Goal: Obtain resource: Download file/media

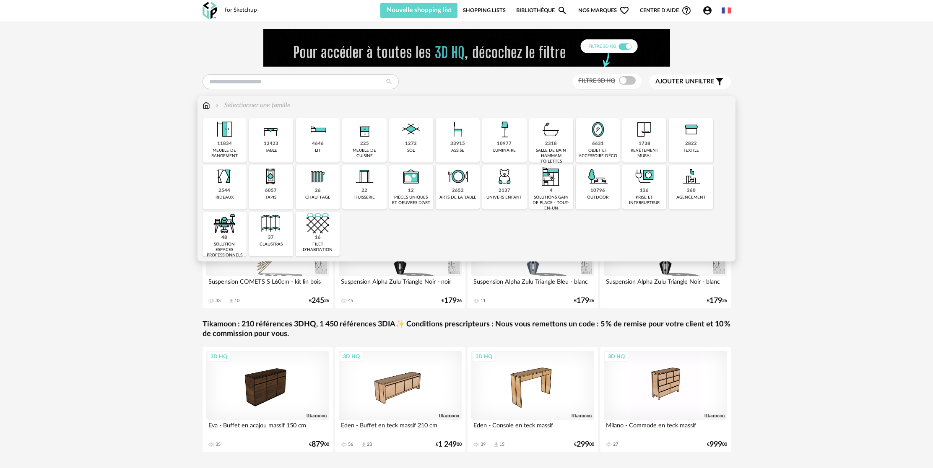
click at [600, 183] on img at bounding box center [598, 176] width 23 height 23
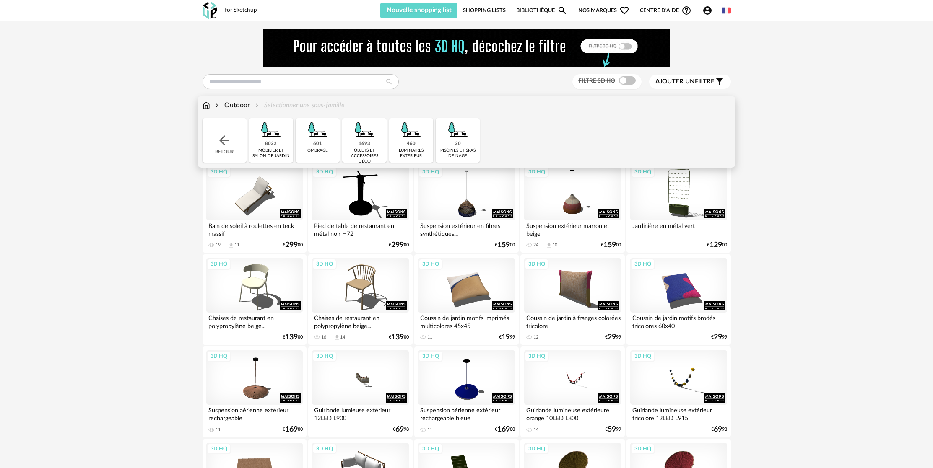
click at [276, 152] on div "mobilier et salon de jardin" at bounding box center [271, 153] width 39 height 11
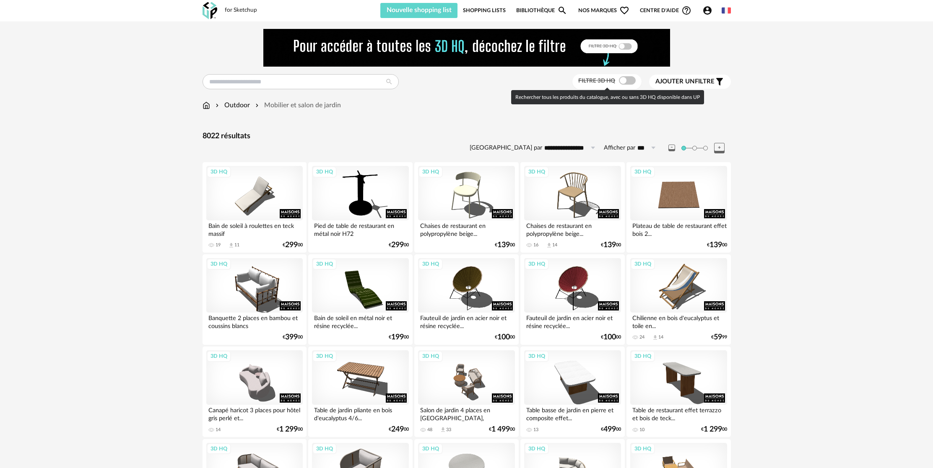
click at [630, 83] on span at bounding box center [627, 80] width 17 height 8
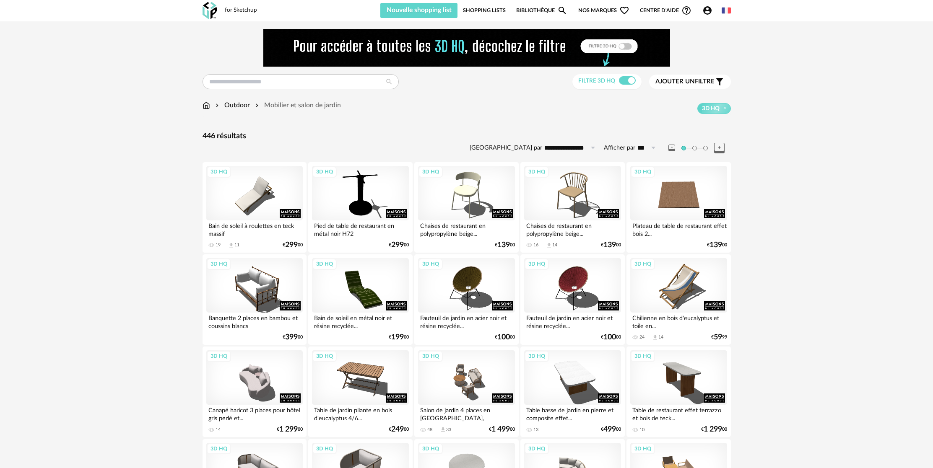
click at [689, 331] on div "3D HQ Chilienne en bois d'eucalyptus et toile en... 24 Download icon 14 € 59 99" at bounding box center [678, 300] width 104 height 91
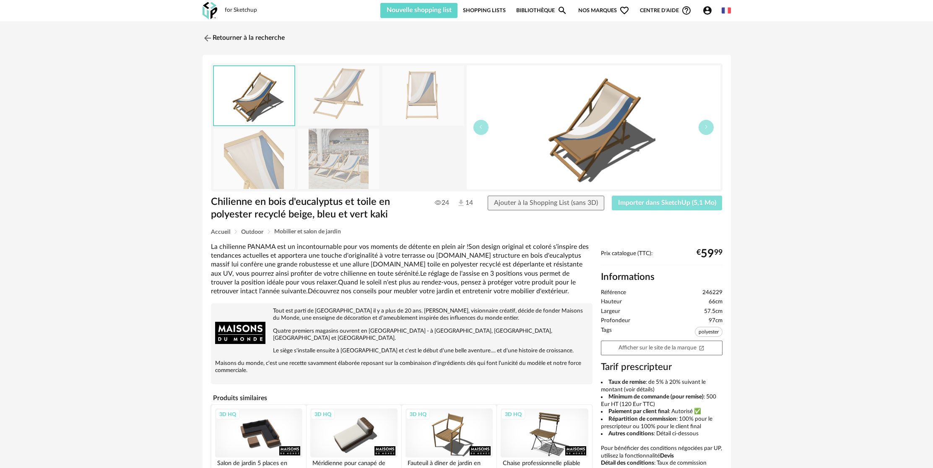
click at [671, 198] on button "Importer dans SketchUp (5,1 Mo)" at bounding box center [667, 203] width 111 height 15
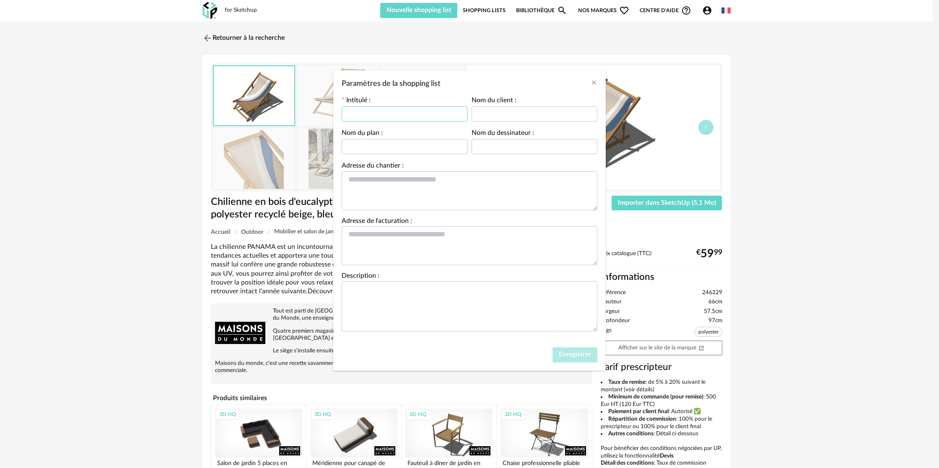
click at [397, 112] on input "Paramètres de la shopping list" at bounding box center [405, 114] width 126 height 15
type input "**********"
click at [584, 350] on button "Enregistrer" at bounding box center [575, 355] width 45 height 15
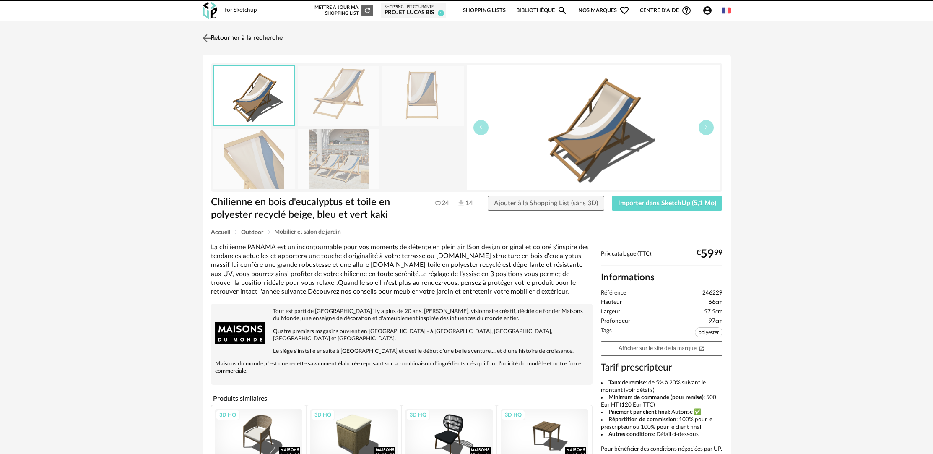
click at [237, 38] on link "Retourner à la recherche" at bounding box center [241, 38] width 82 height 18
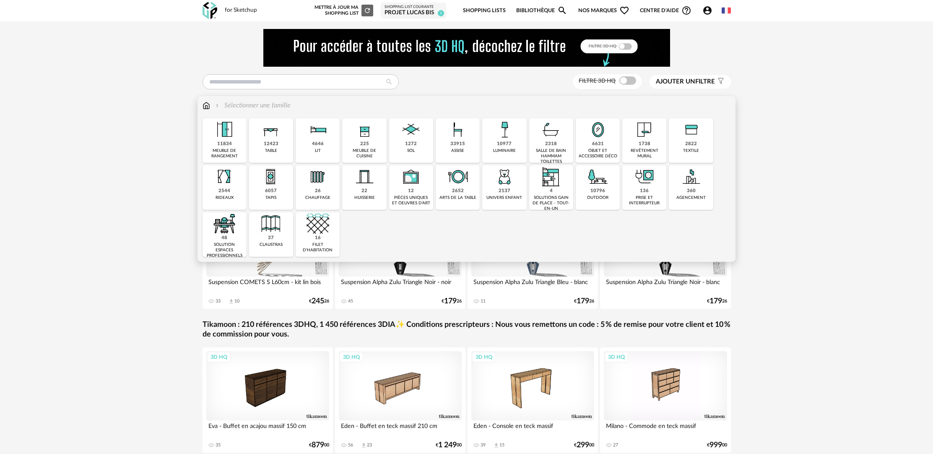
click at [593, 190] on div "10796" at bounding box center [597, 191] width 15 height 6
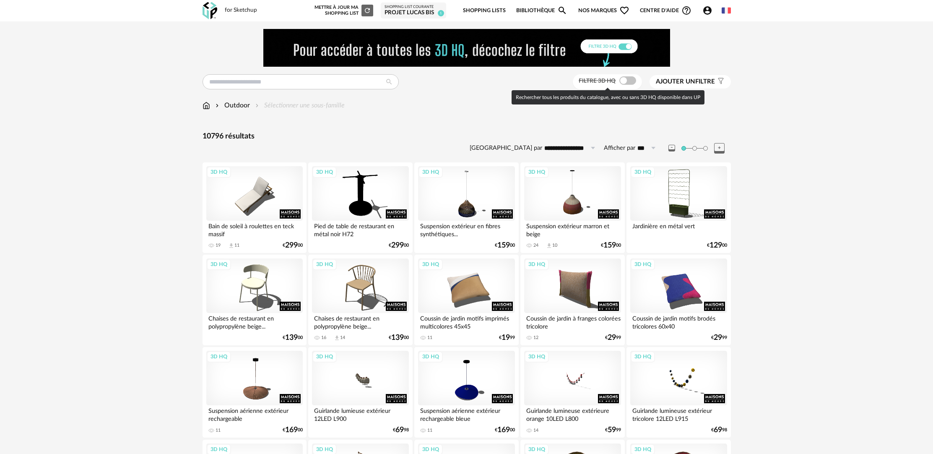
click at [630, 78] on span at bounding box center [627, 80] width 17 height 8
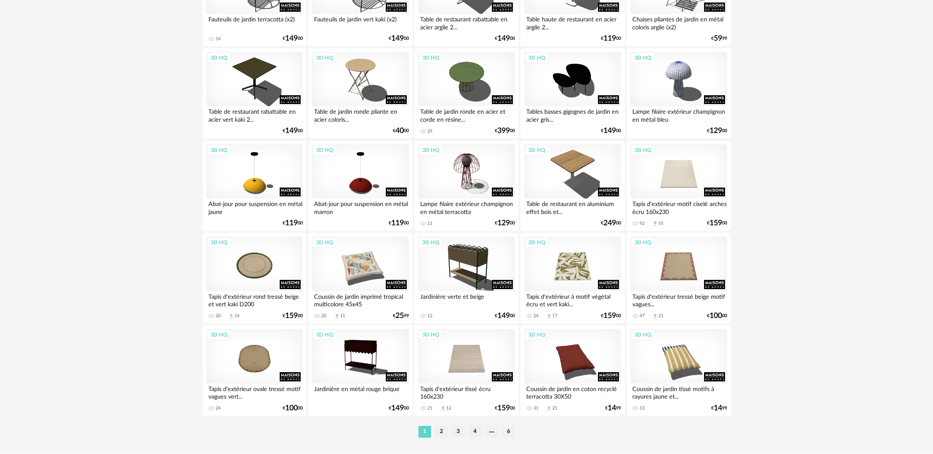
scroll to position [1616, 0]
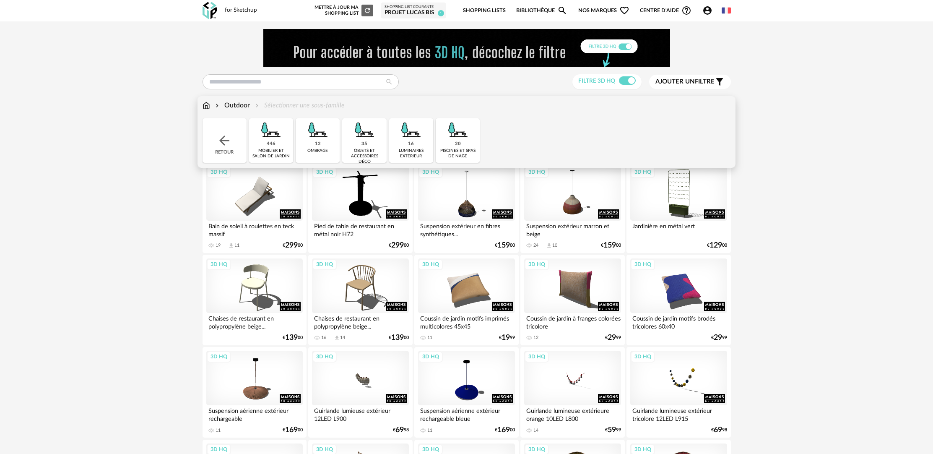
click at [243, 108] on div "Outdoor" at bounding box center [232, 106] width 36 height 10
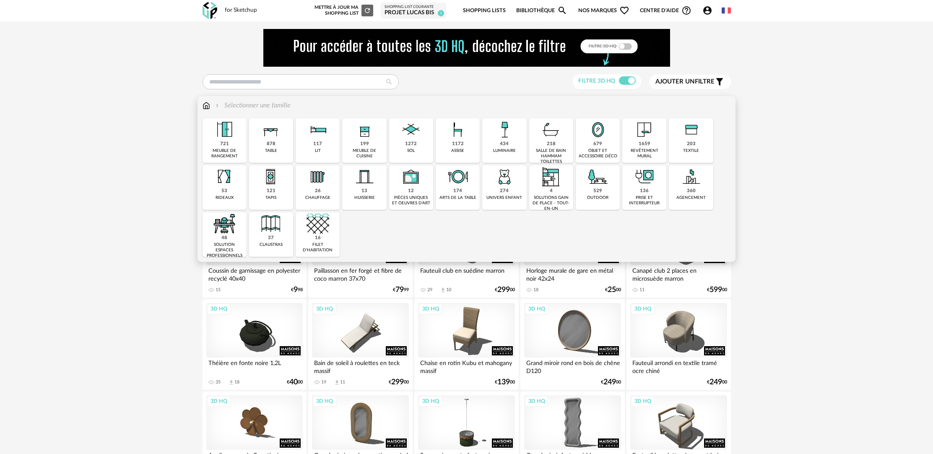
click at [585, 196] on div "529 outdoor" at bounding box center [598, 187] width 44 height 44
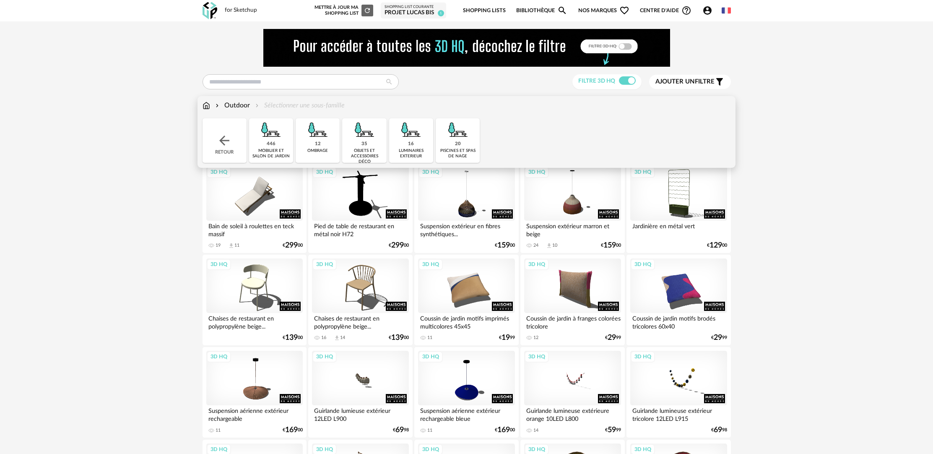
click at [320, 152] on div "ombrage" at bounding box center [317, 150] width 21 height 5
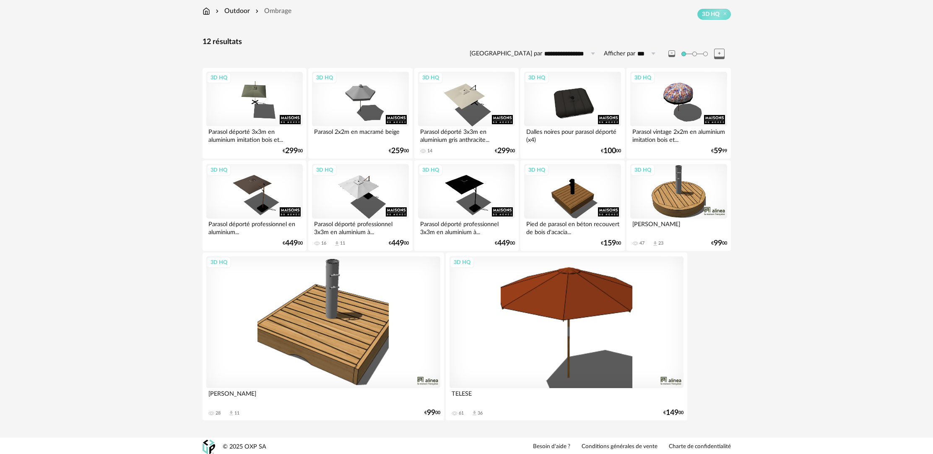
scroll to position [98, 0]
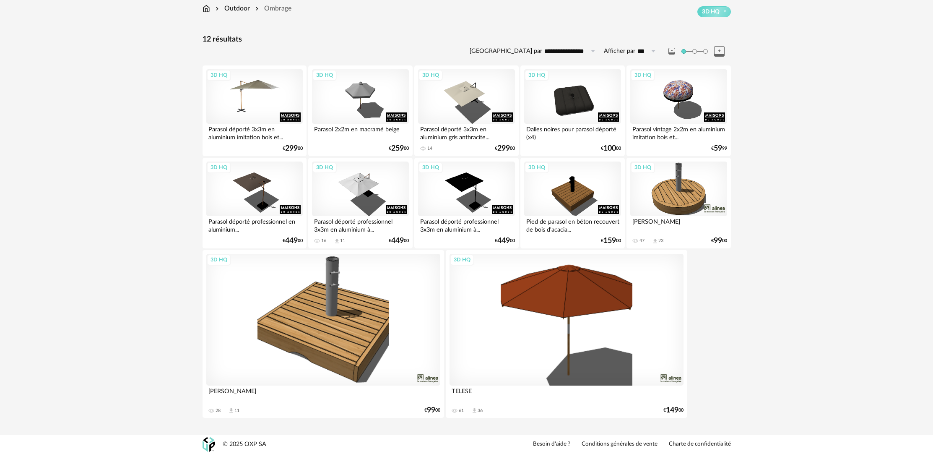
click at [263, 102] on div "3D HQ" at bounding box center [254, 96] width 96 height 55
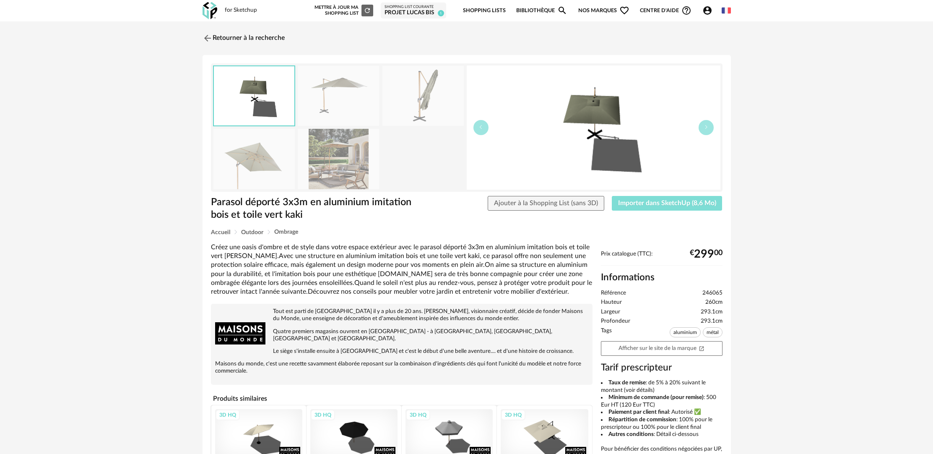
click at [670, 202] on span "Importer dans SketchUp (8,6 Mo)" at bounding box center [667, 203] width 98 height 7
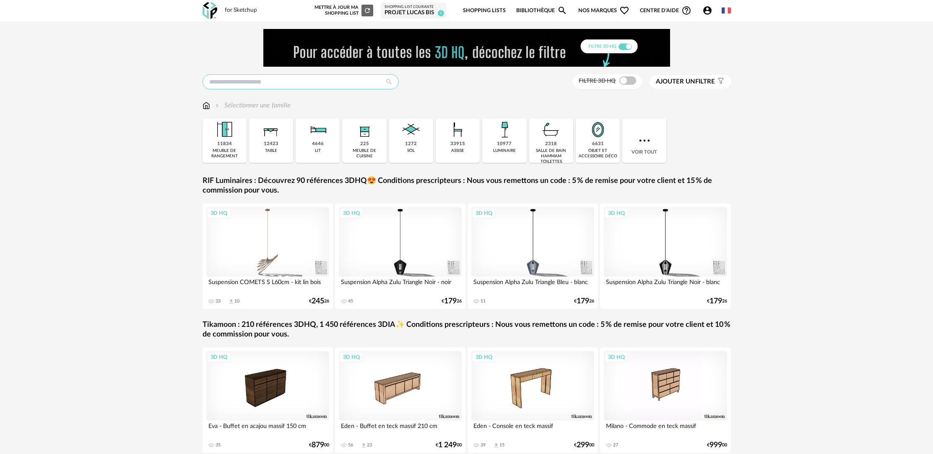
click at [364, 79] on input "text" at bounding box center [301, 81] width 196 height 15
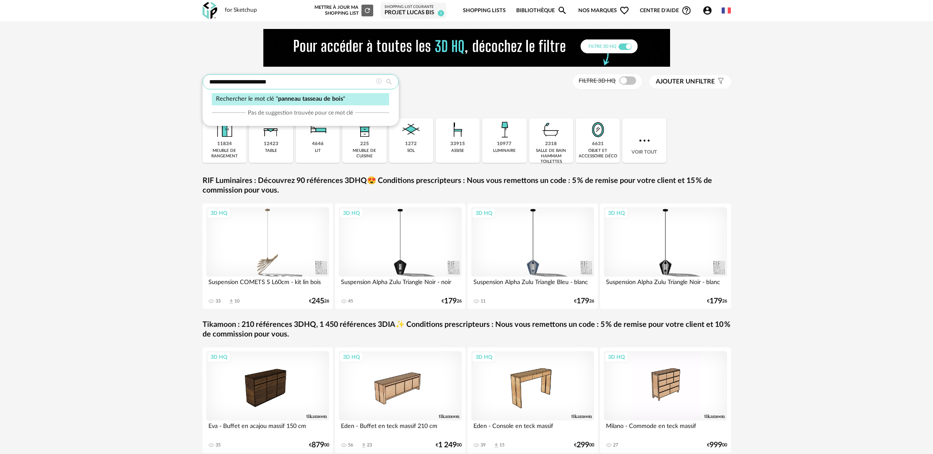
type input "**********"
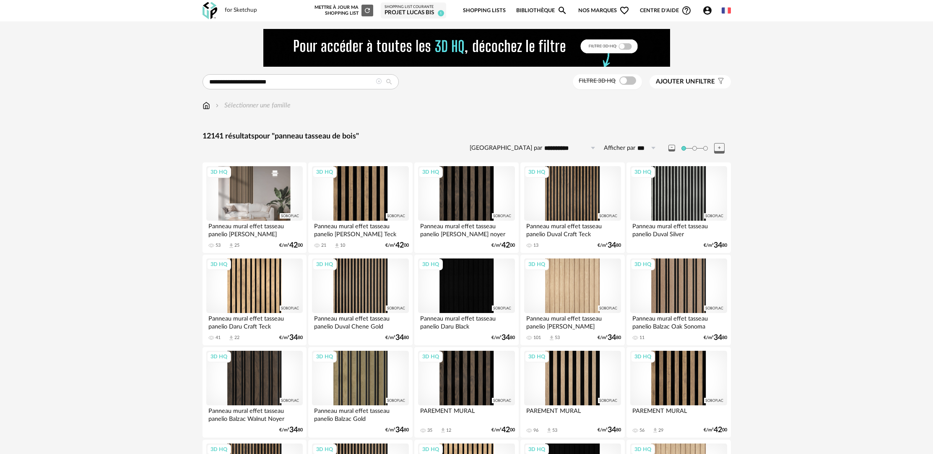
click at [266, 211] on div "3D HQ" at bounding box center [254, 193] width 96 height 55
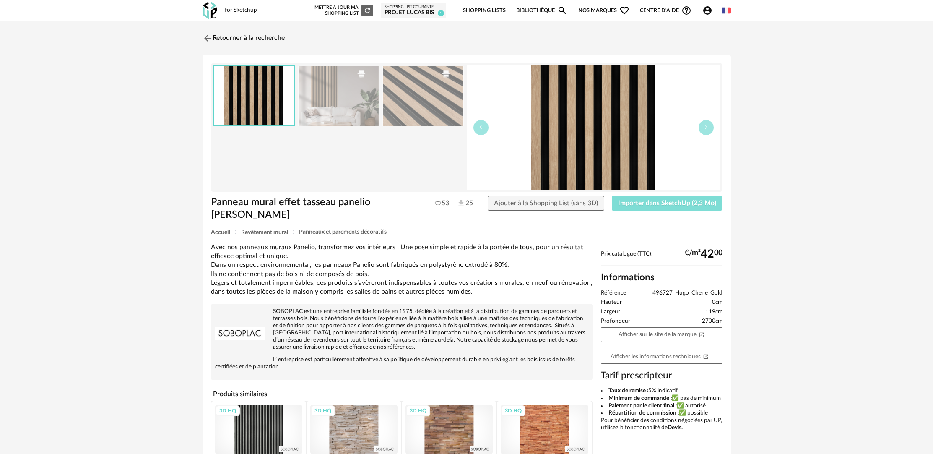
click at [655, 206] on span "Importer dans SketchUp (2,3 Mo)" at bounding box center [667, 203] width 98 height 7
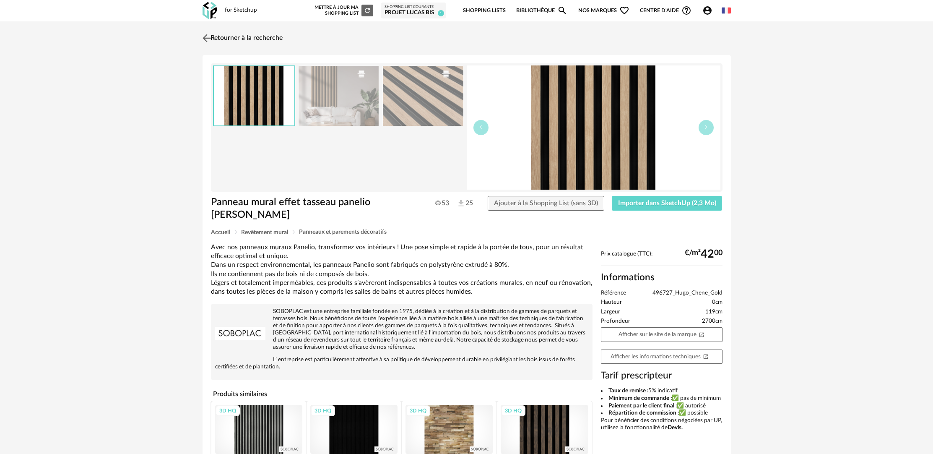
click at [233, 38] on link "Retourner à la recherche" at bounding box center [241, 38] width 82 height 18
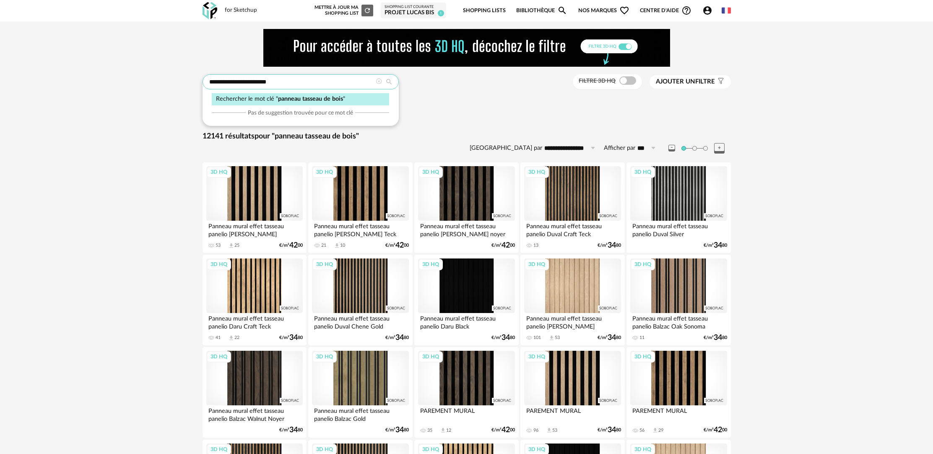
drag, startPoint x: 311, startPoint y: 80, endPoint x: 175, endPoint y: 81, distance: 136.3
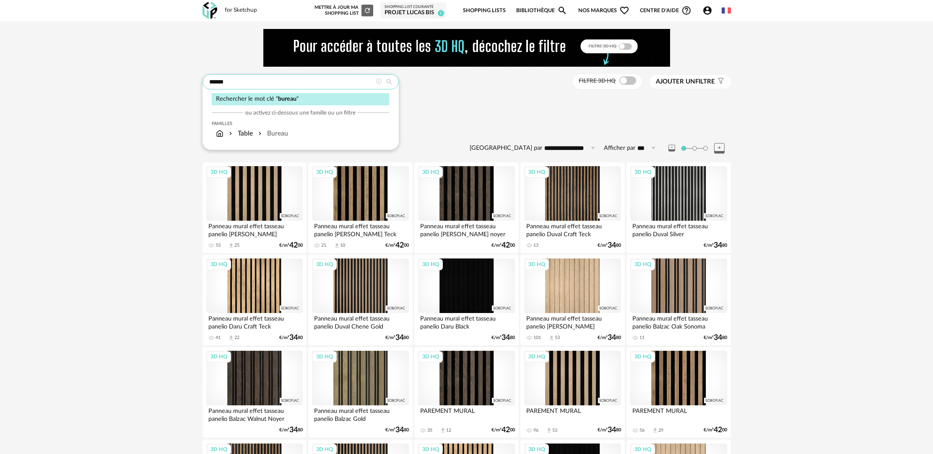
type input "******"
type input "**********"
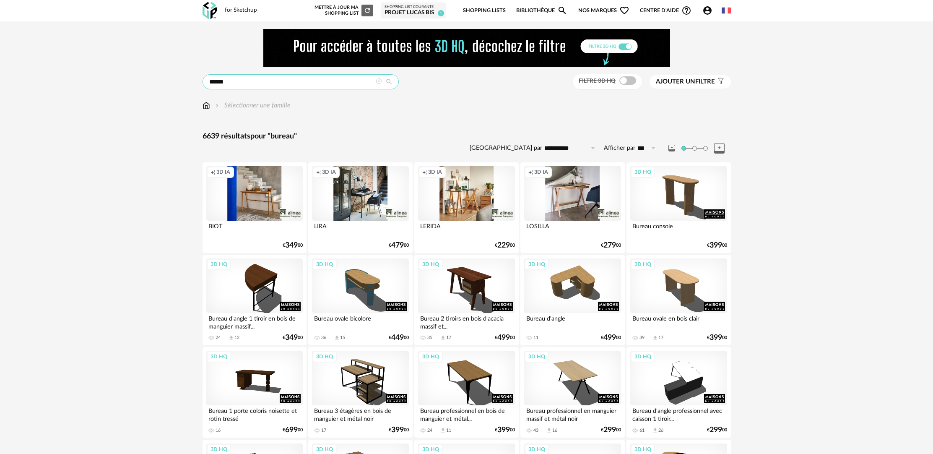
drag, startPoint x: 230, startPoint y: 84, endPoint x: 194, endPoint y: 84, distance: 36.1
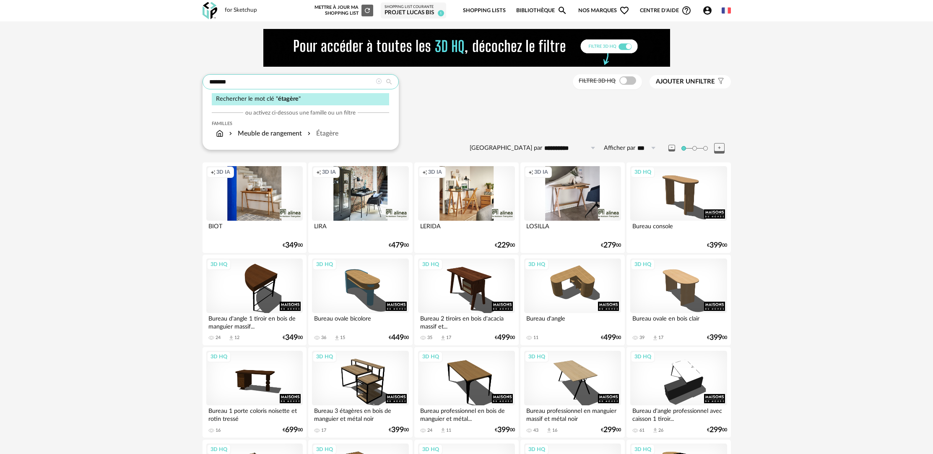
type input "*******"
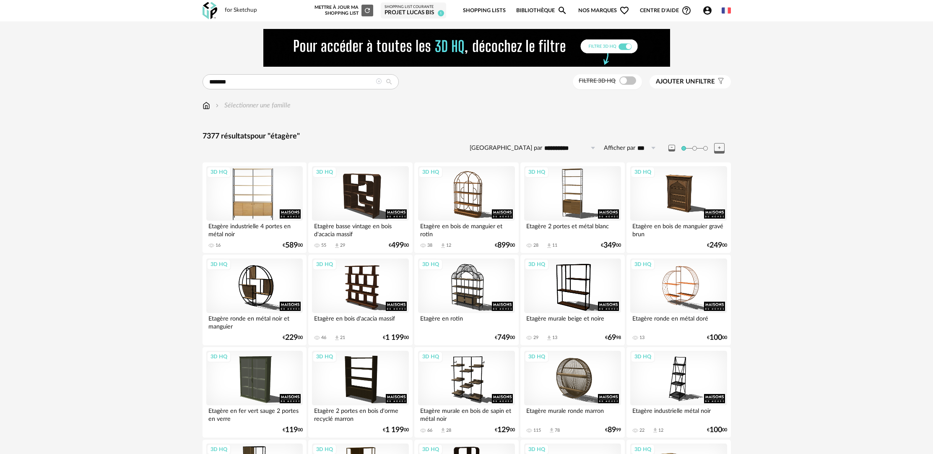
click at [252, 210] on div "3D HQ" at bounding box center [254, 193] width 96 height 55
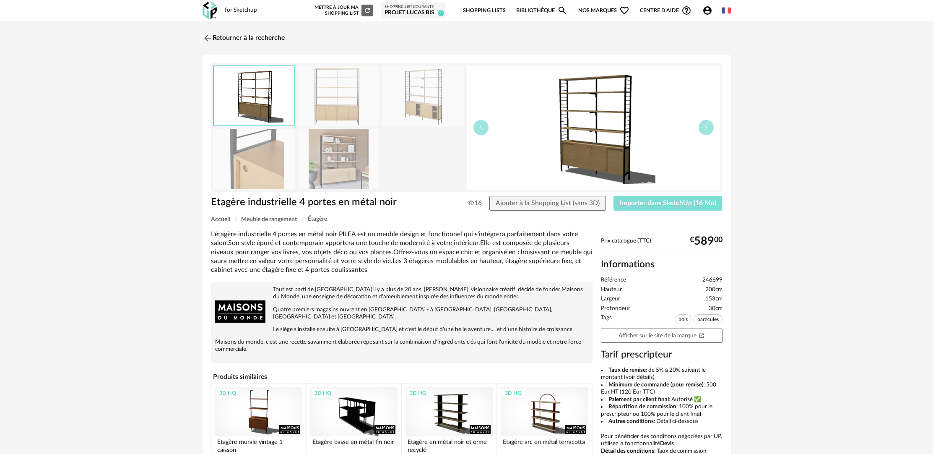
click at [676, 203] on span "Importer dans SketchUp (16 Mo)" at bounding box center [668, 203] width 96 height 7
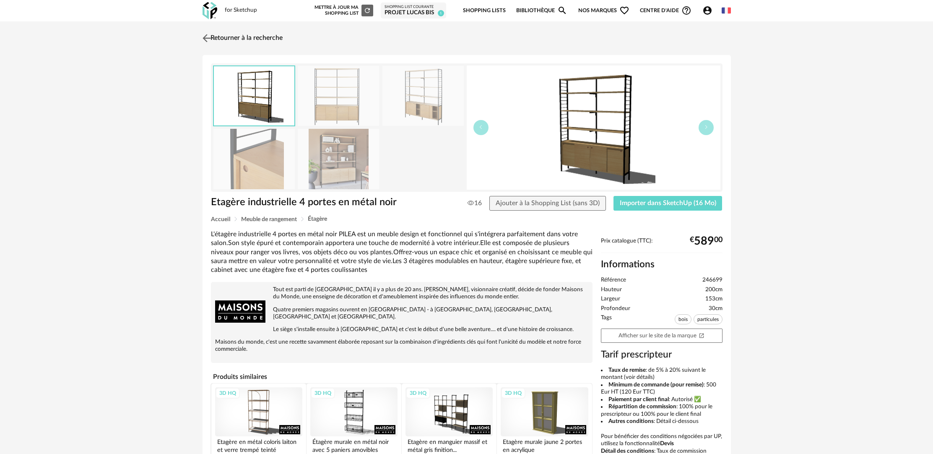
click at [260, 39] on link "Retourner à la recherche" at bounding box center [241, 38] width 82 height 18
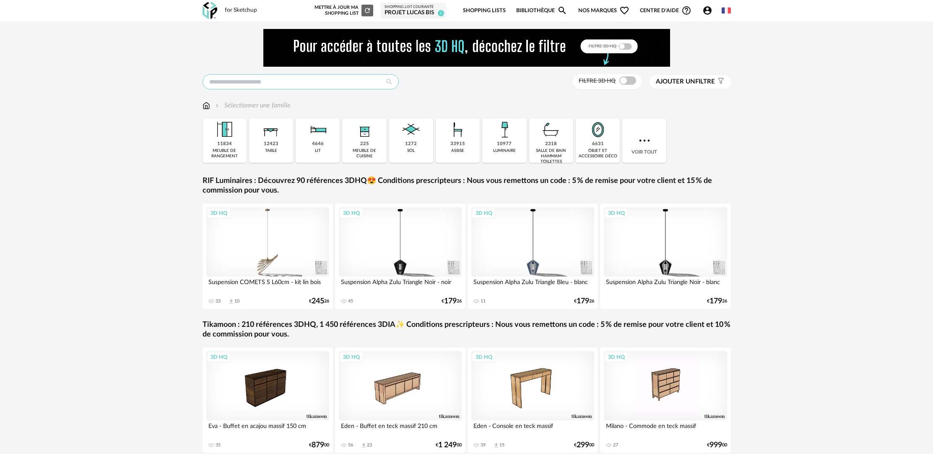
click at [340, 84] on input "text" at bounding box center [301, 81] width 196 height 15
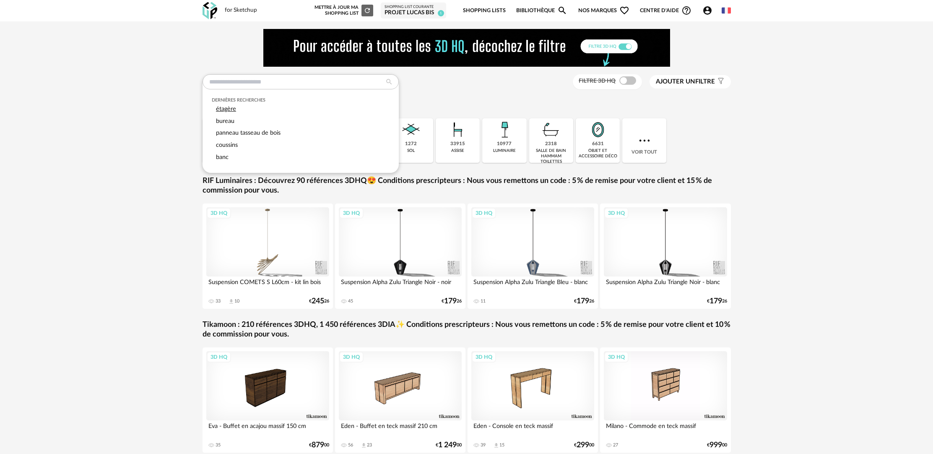
click at [262, 110] on div "étagère" at bounding box center [300, 109] width 177 height 12
type input "*******"
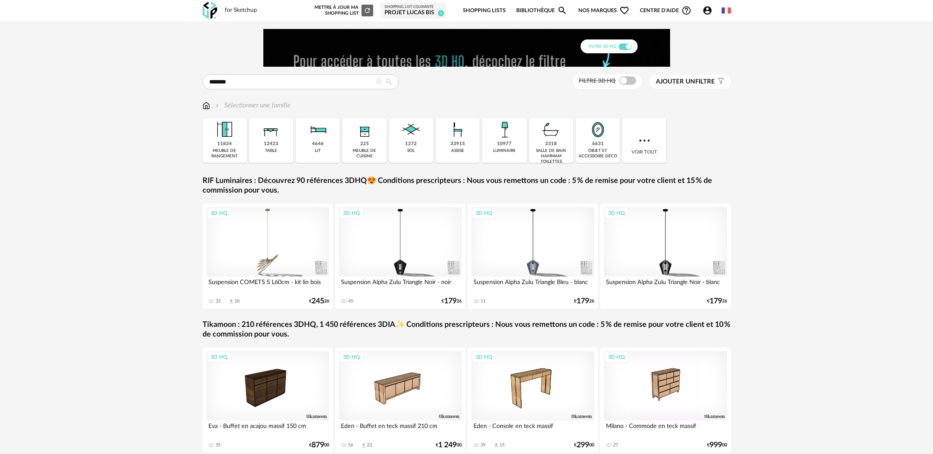
drag, startPoint x: 391, startPoint y: 81, endPoint x: 437, endPoint y: 114, distance: 56.3
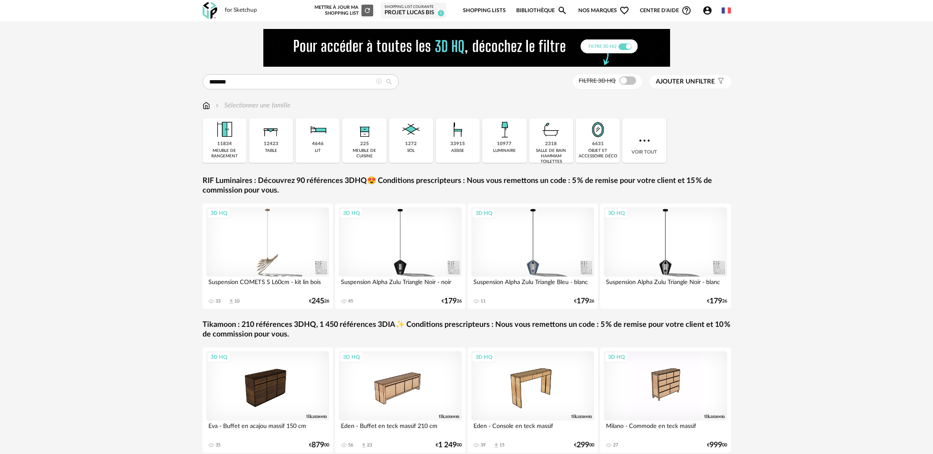
click at [391, 81] on icon at bounding box center [389, 82] width 15 height 8
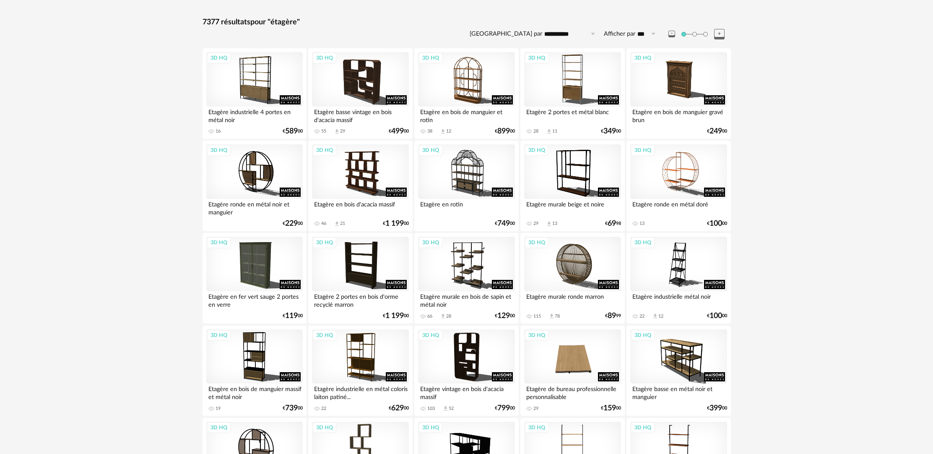
scroll to position [207, 0]
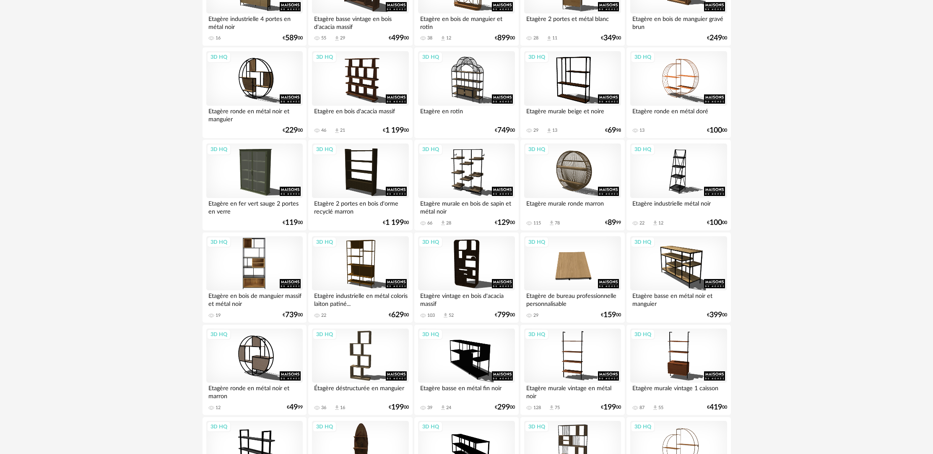
click at [265, 282] on div "3D HQ" at bounding box center [254, 263] width 96 height 55
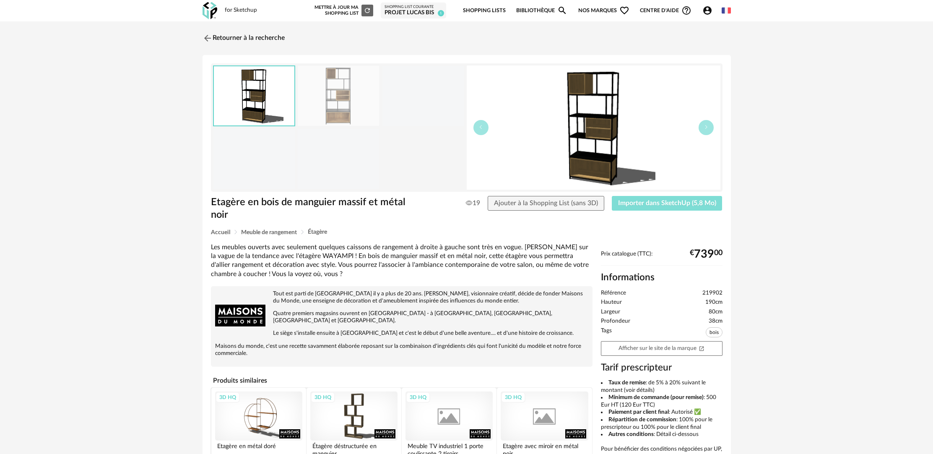
click at [633, 203] on span "Importer dans SketchUp (5,8 Mo)" at bounding box center [667, 203] width 98 height 7
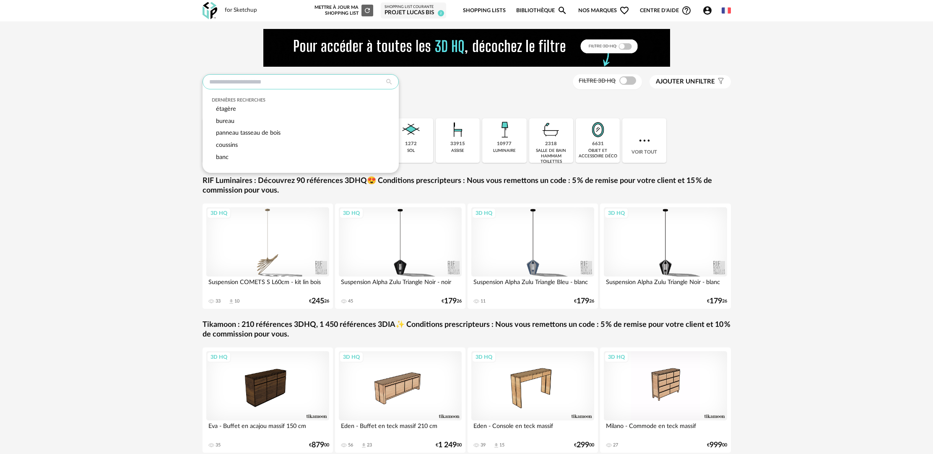
click at [251, 85] on input "text" at bounding box center [301, 81] width 196 height 15
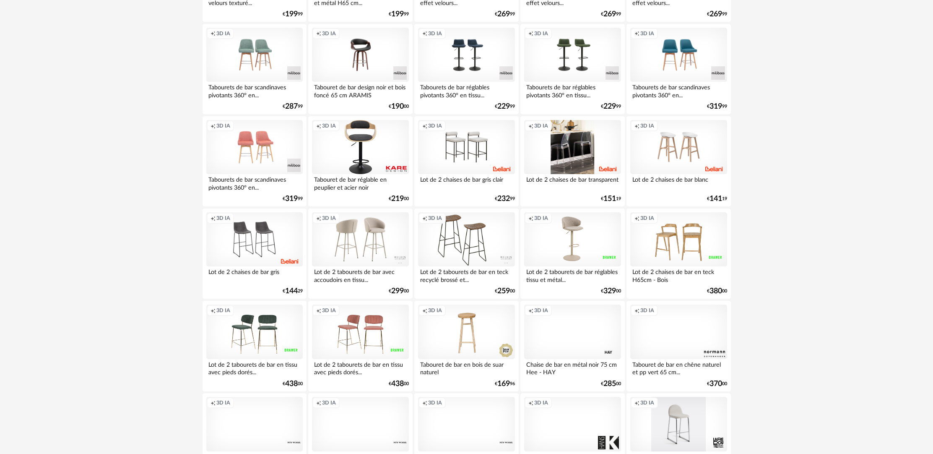
scroll to position [1616, 0]
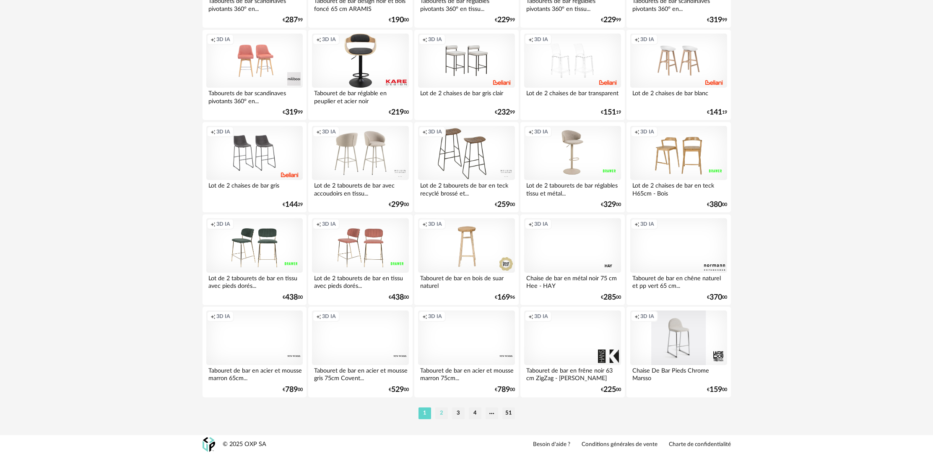
click at [443, 415] on li "2" at bounding box center [441, 413] width 13 height 12
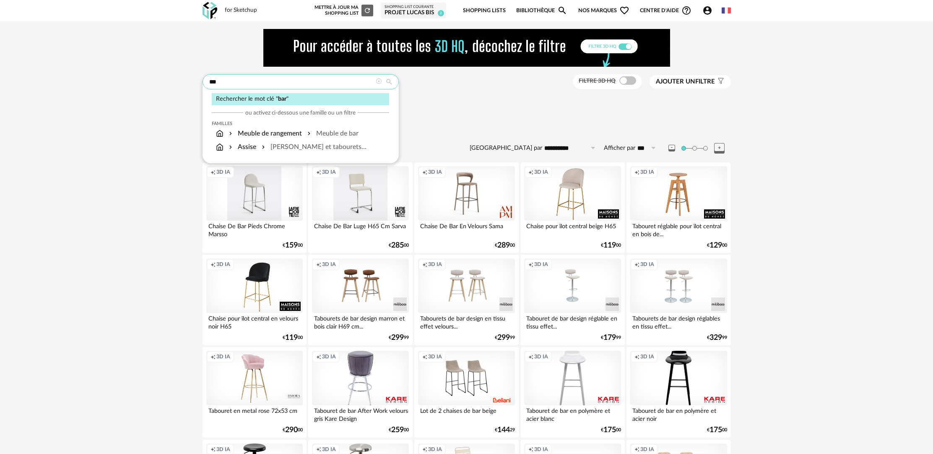
drag, startPoint x: 247, startPoint y: 86, endPoint x: 173, endPoint y: 84, distance: 74.2
type input "**********"
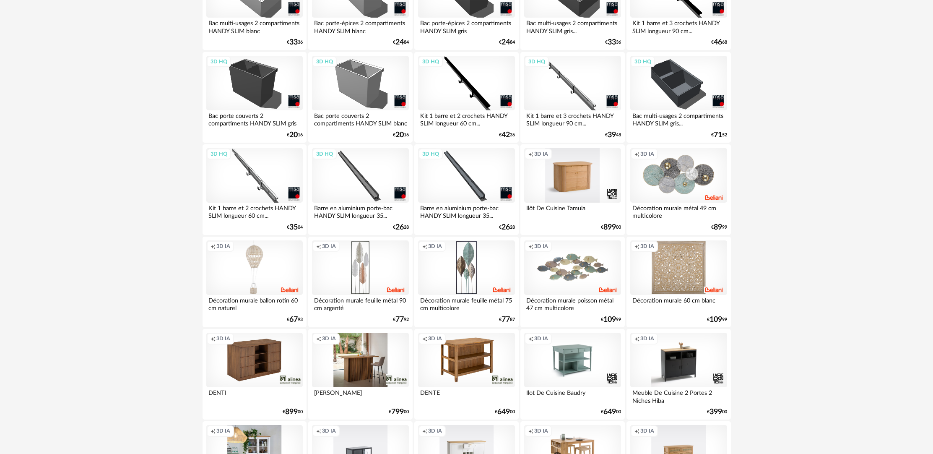
scroll to position [791, 0]
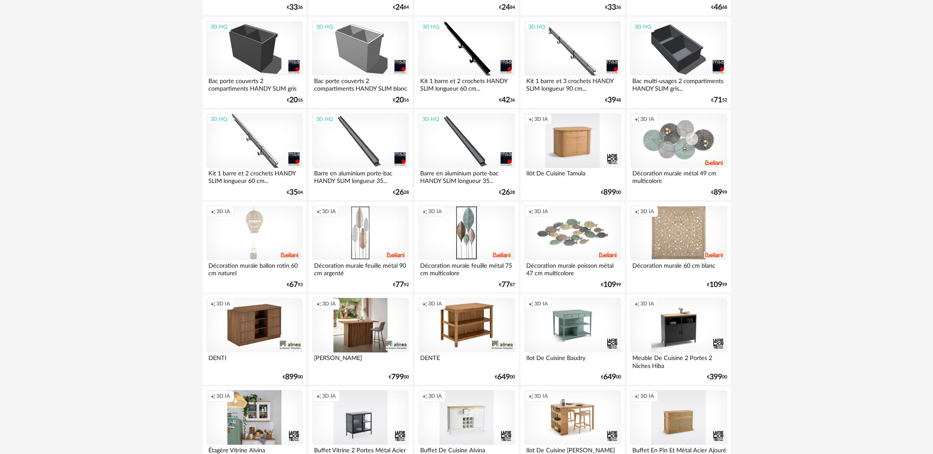
click at [371, 346] on div "Creation icon 3D IA" at bounding box center [360, 325] width 96 height 55
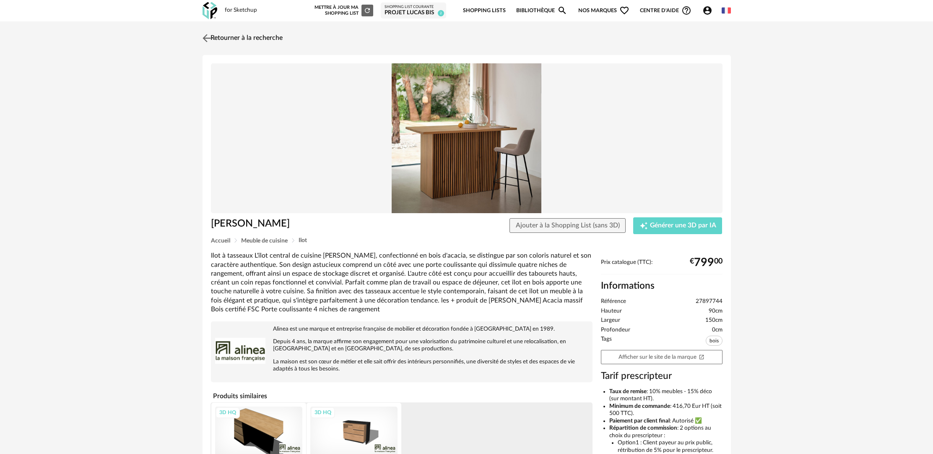
click at [250, 37] on link "Retourner à la recherche" at bounding box center [241, 38] width 82 height 18
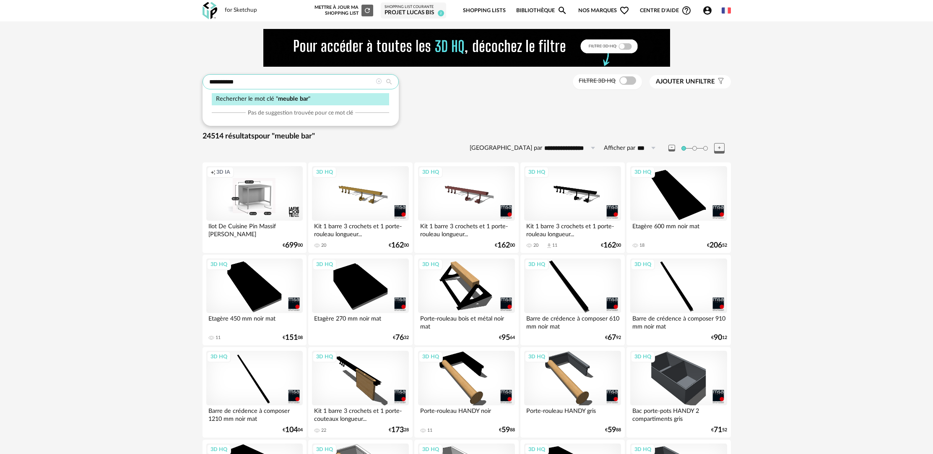
drag, startPoint x: 262, startPoint y: 83, endPoint x: 198, endPoint y: 83, distance: 65.0
type input "*******"
type input "**********"
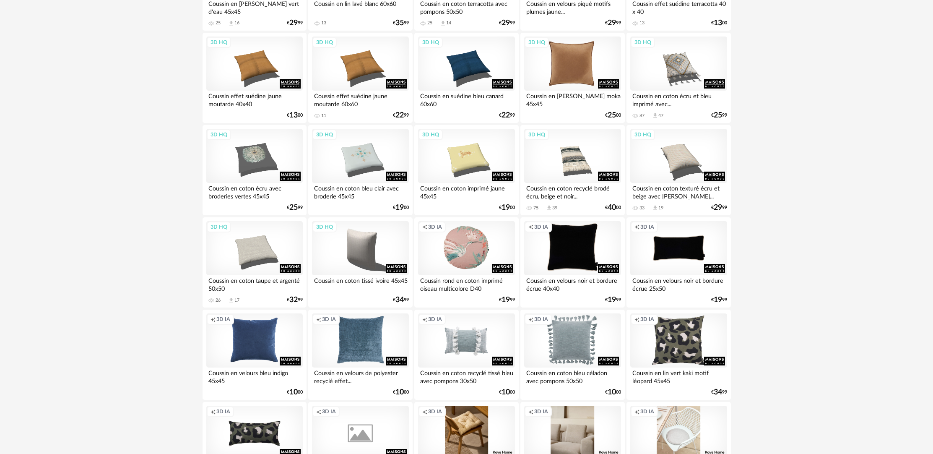
scroll to position [1239, 0]
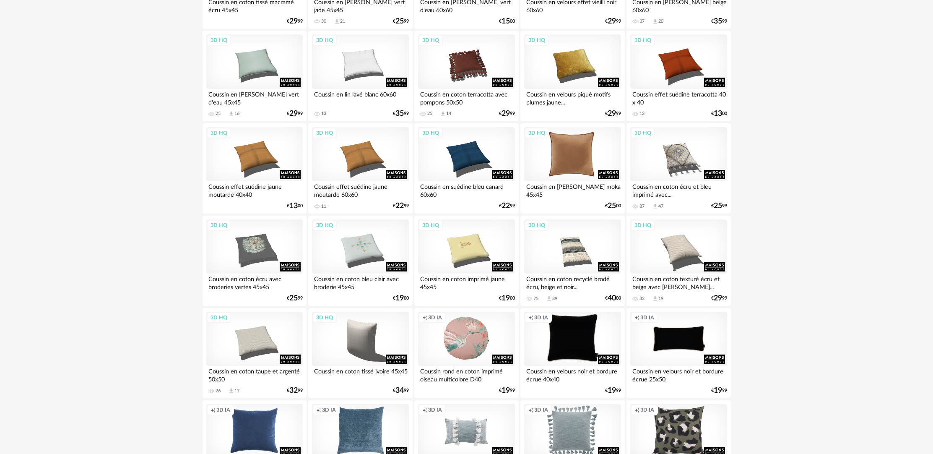
click at [583, 163] on div "3D HQ" at bounding box center [572, 154] width 96 height 55
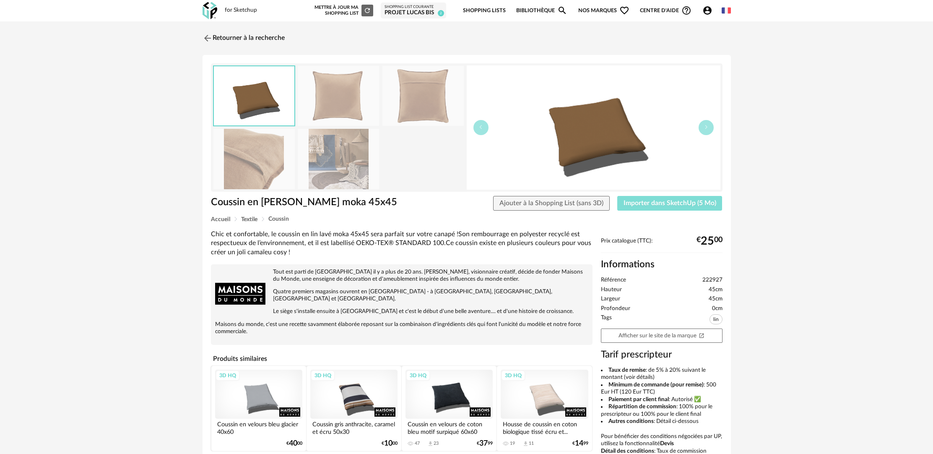
click at [671, 202] on span "Importer dans SketchUp (5 Mo)" at bounding box center [670, 203] width 93 height 7
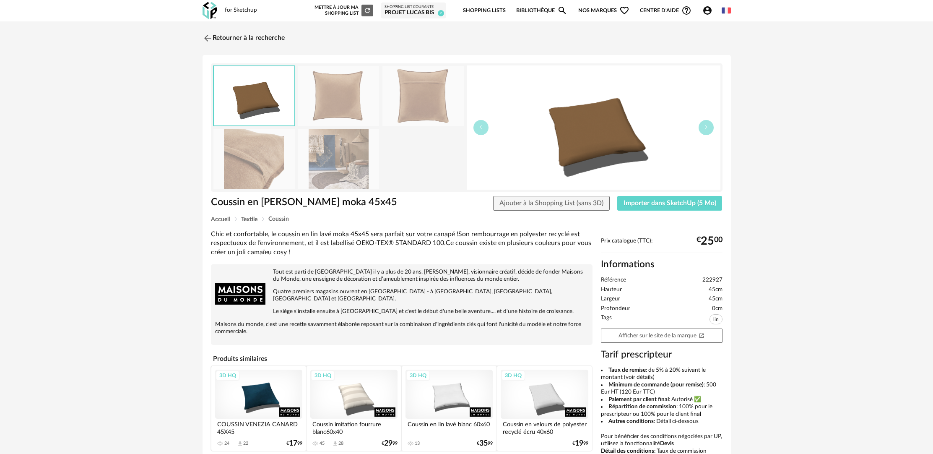
click at [337, 105] on img at bounding box center [338, 96] width 81 height 60
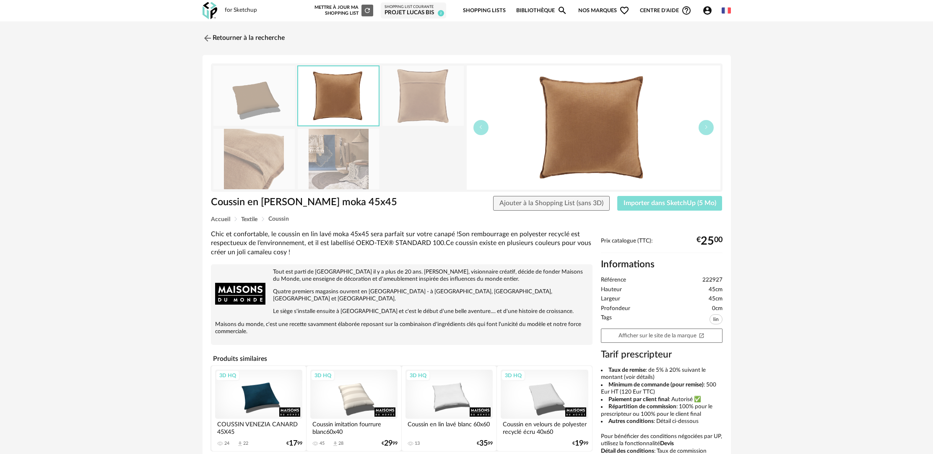
click at [663, 202] on span "Importer dans SketchUp (5 Mo)" at bounding box center [670, 203] width 93 height 7
